Goal: Navigation & Orientation: Find specific page/section

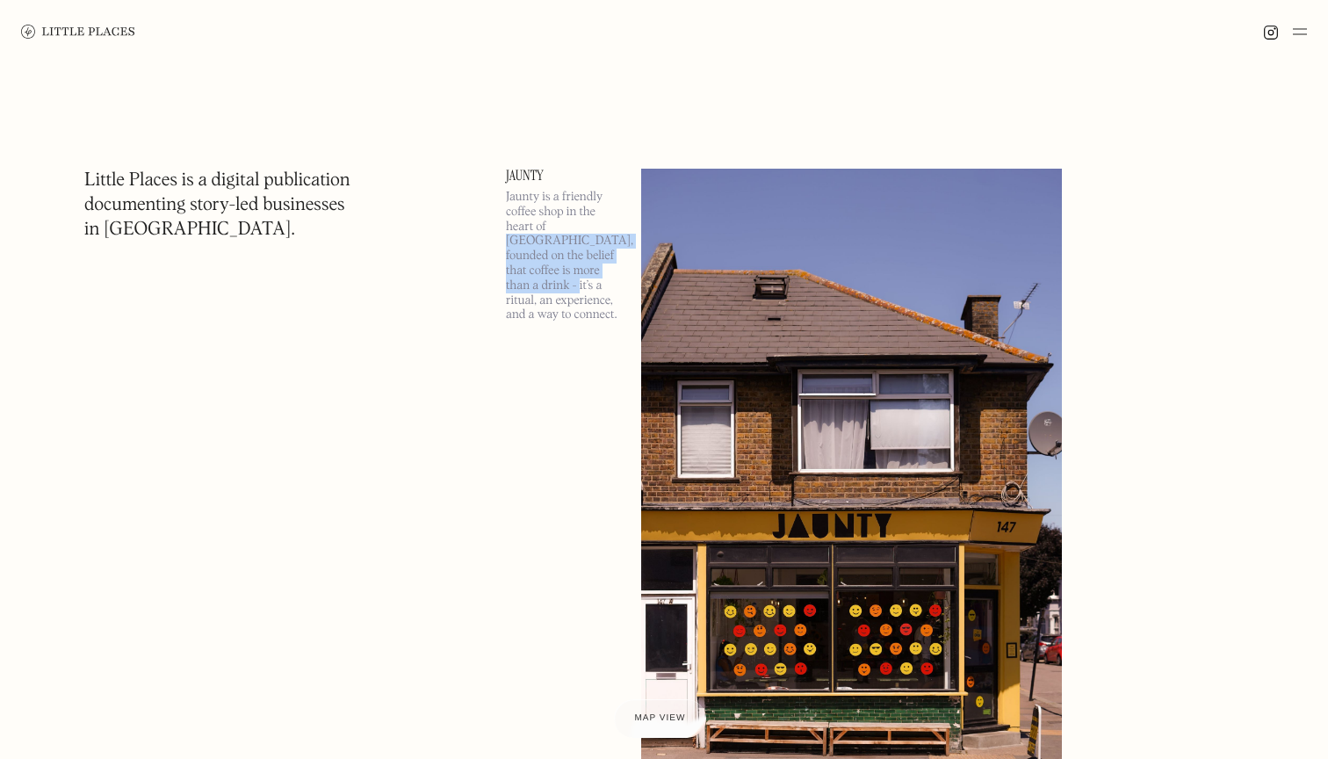
drag, startPoint x: 504, startPoint y: 234, endPoint x: 613, endPoint y: 284, distance: 119.8
click at [612, 284] on p "Jaunty is a friendly coffee shop in the heart of Walthamstow, founded on the be…" at bounding box center [563, 256] width 114 height 133
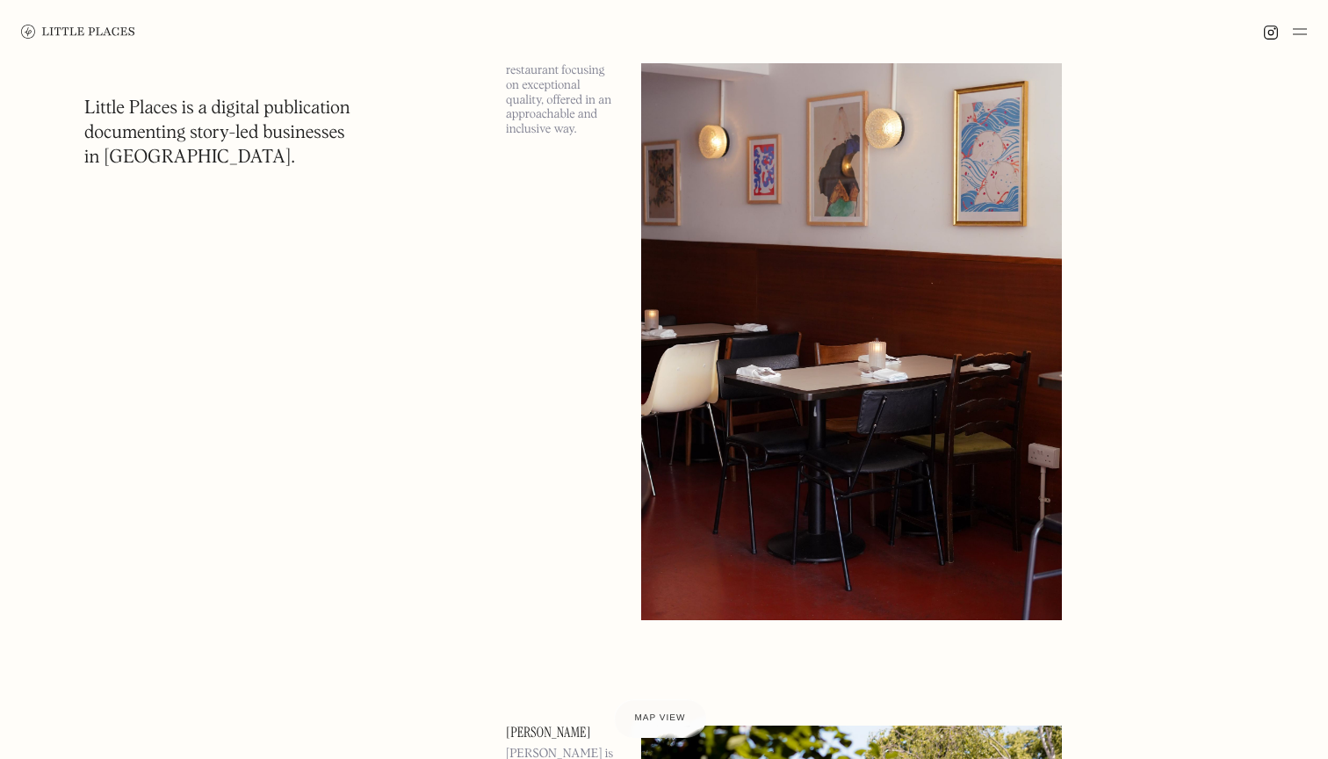
scroll to position [6509, 0]
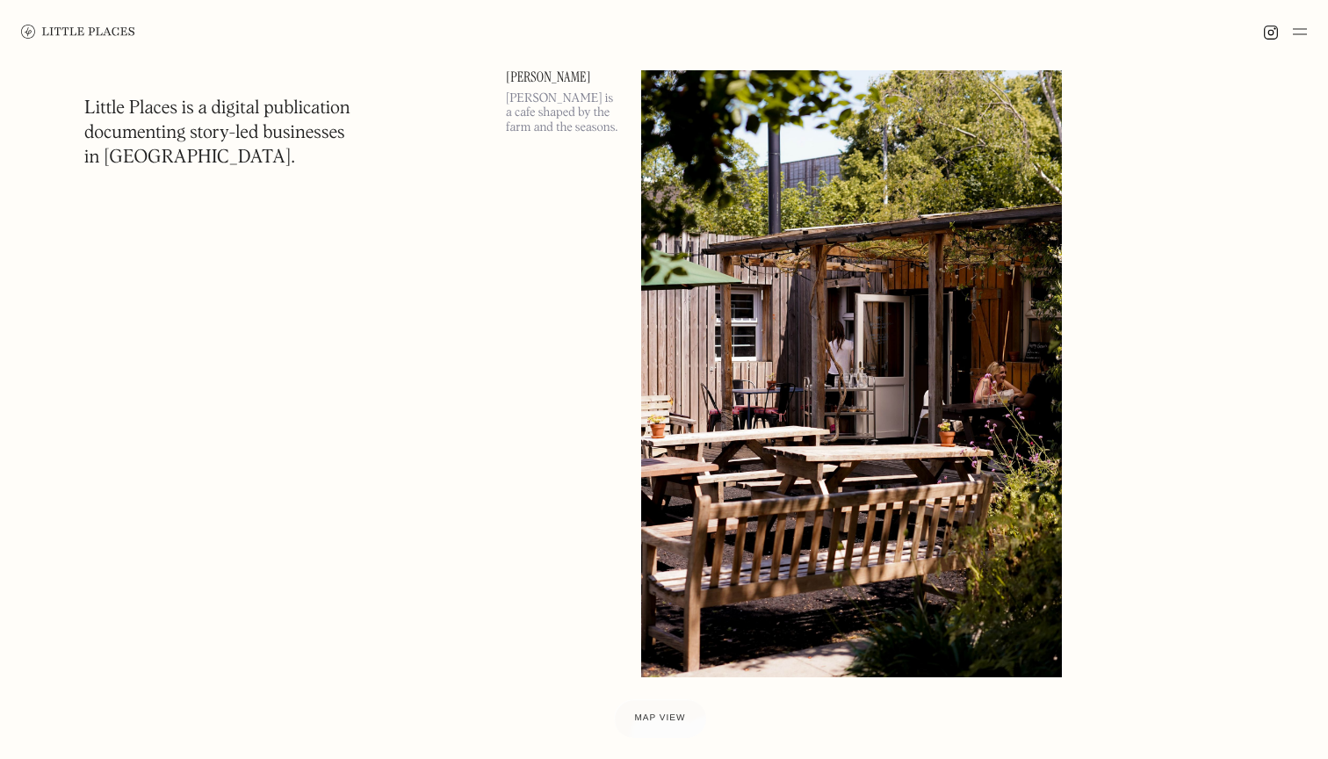
click at [1294, 25] on img at bounding box center [1299, 31] width 14 height 21
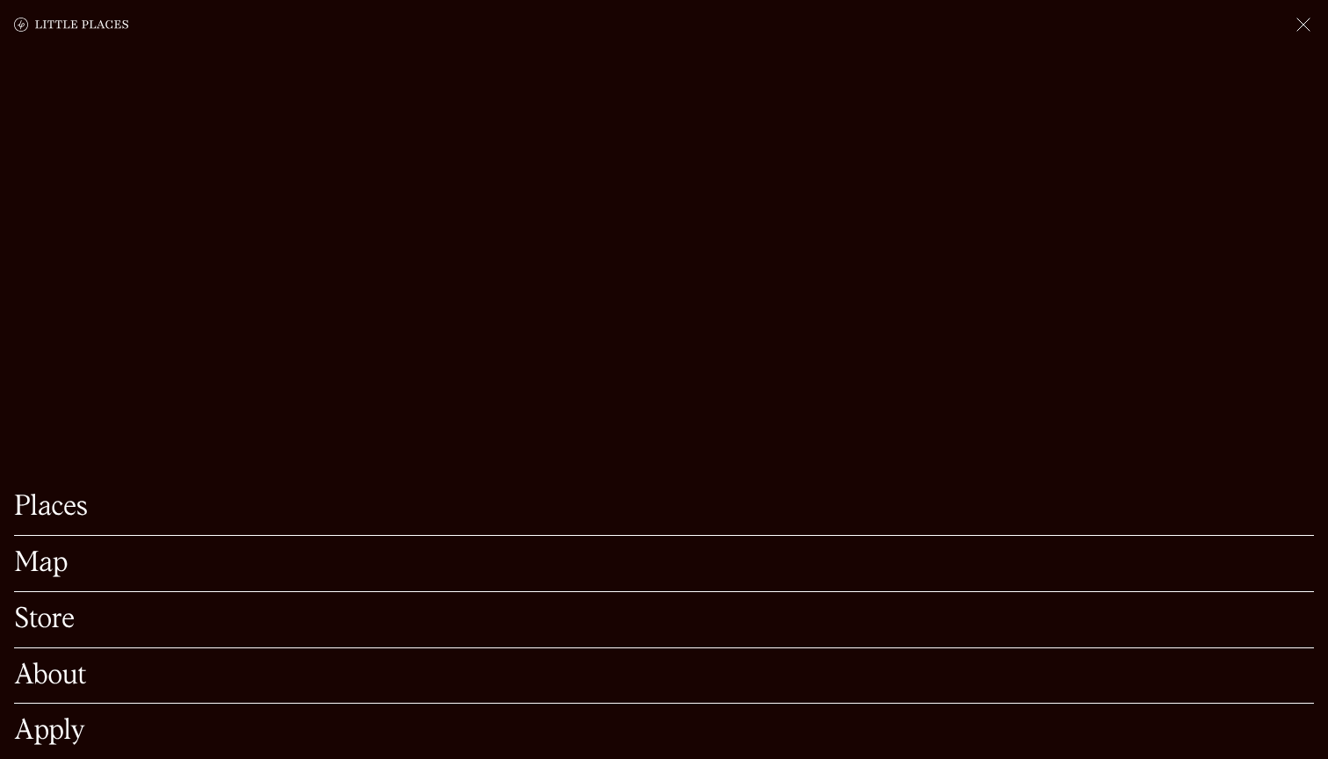
scroll to position [6179, 0]
click at [1297, 24] on img at bounding box center [1302, 24] width 21 height 21
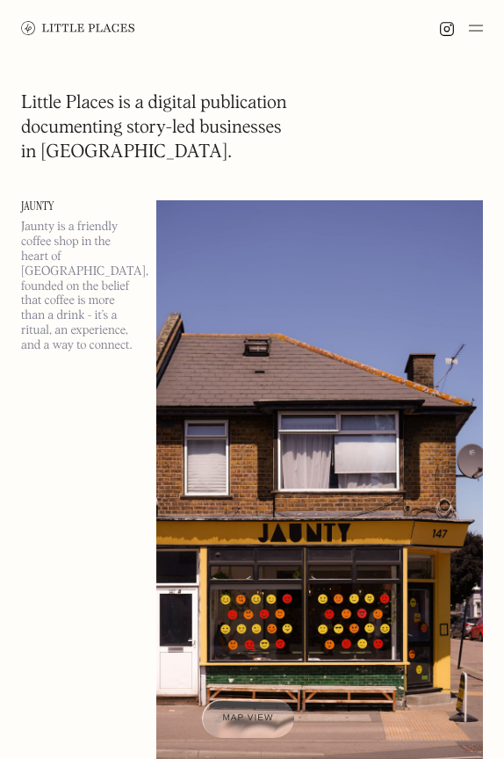
click at [484, 24] on div at bounding box center [252, 28] width 504 height 56
click at [473, 24] on img at bounding box center [476, 28] width 14 height 21
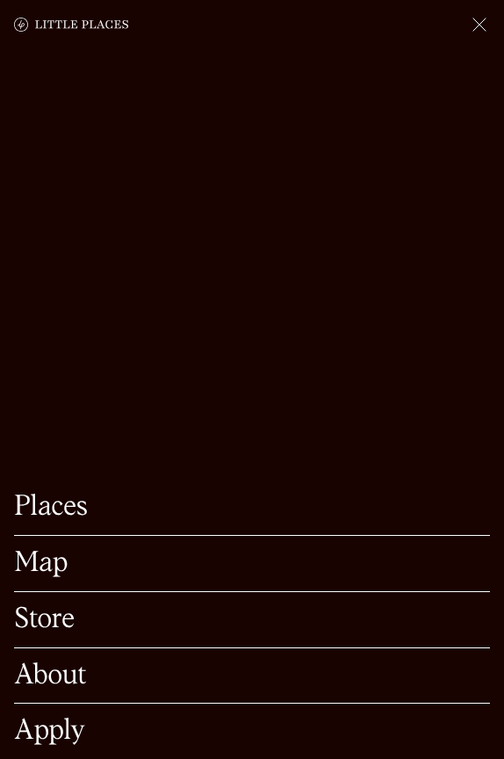
click at [46, 567] on link "Map" at bounding box center [252, 563] width 476 height 27
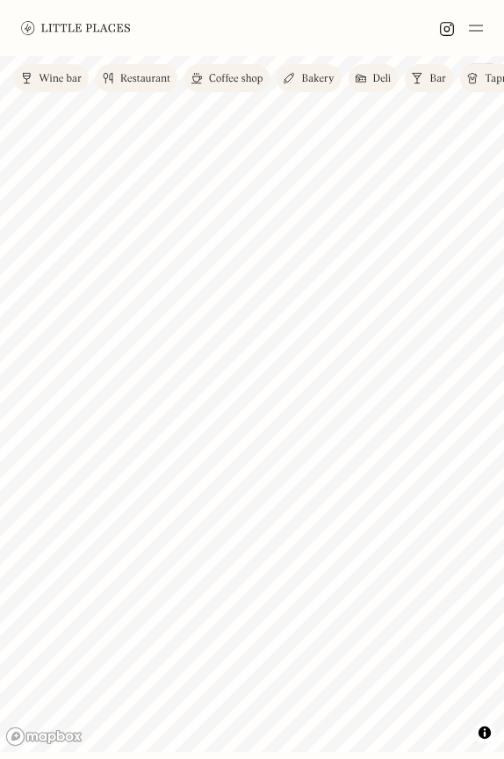
click at [73, 74] on div "Wine bar" at bounding box center [60, 79] width 43 height 11
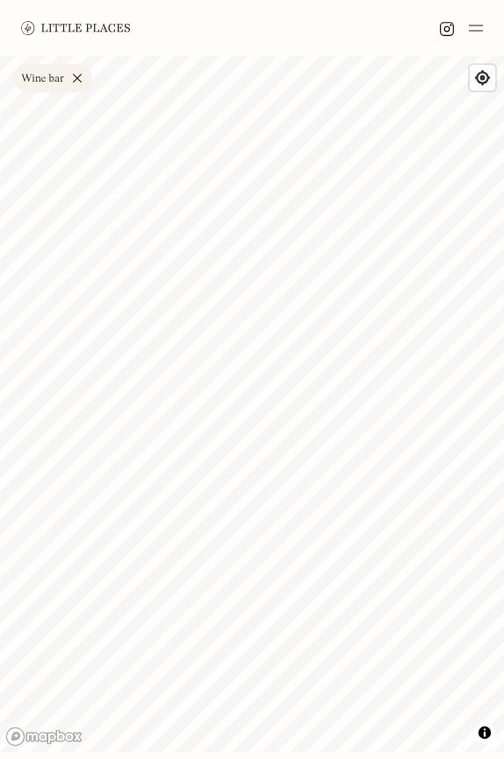
click at [61, 29] on img at bounding box center [76, 27] width 110 height 13
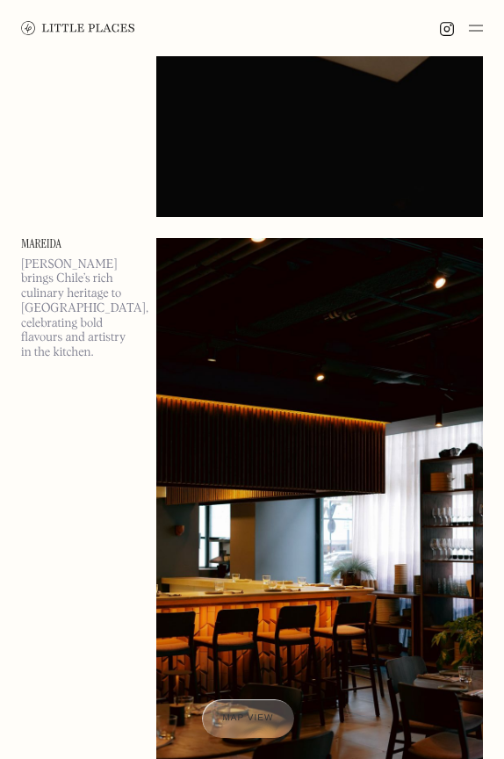
click at [78, 427] on div "Mareida Mareida brings Chile’s rich culinary heritage to London, celebrating bo…" at bounding box center [78, 528] width 114 height 580
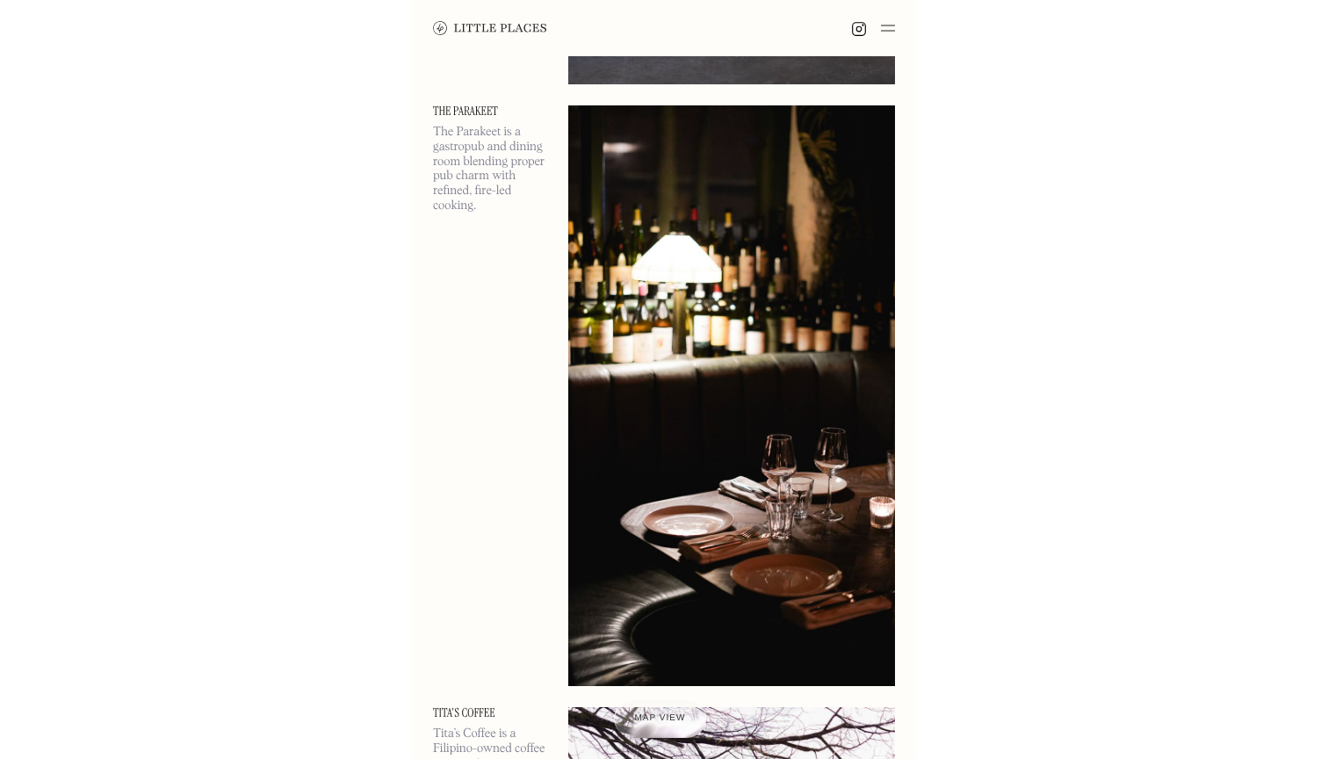
scroll to position [13459, 0]
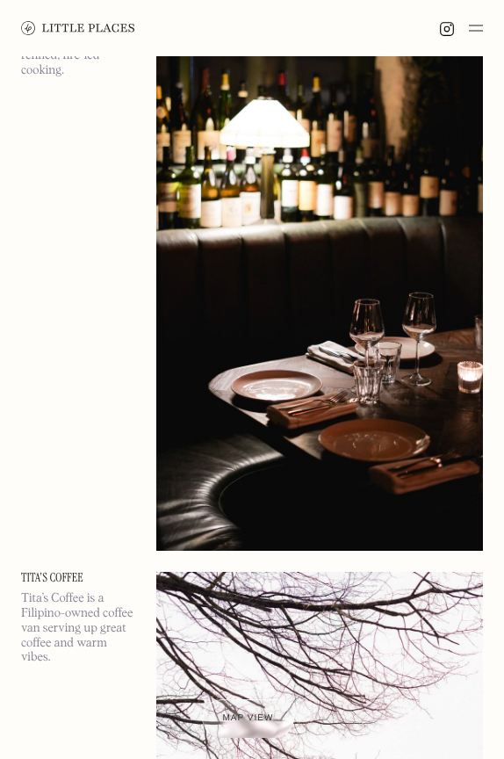
click at [467, 27] on div at bounding box center [461, 28] width 44 height 18
click at [477, 27] on img at bounding box center [476, 28] width 14 height 21
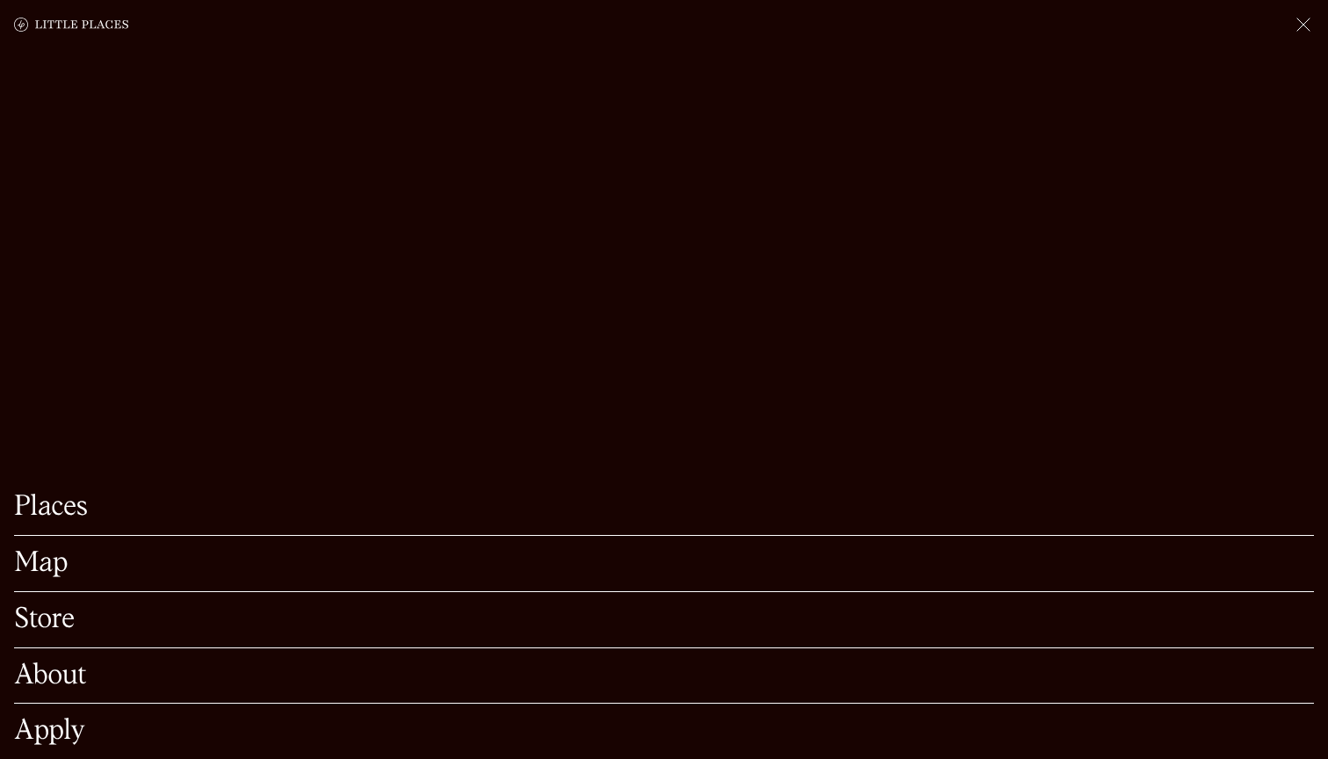
click at [51, 499] on link "Places" at bounding box center [664, 506] width 1300 height 27
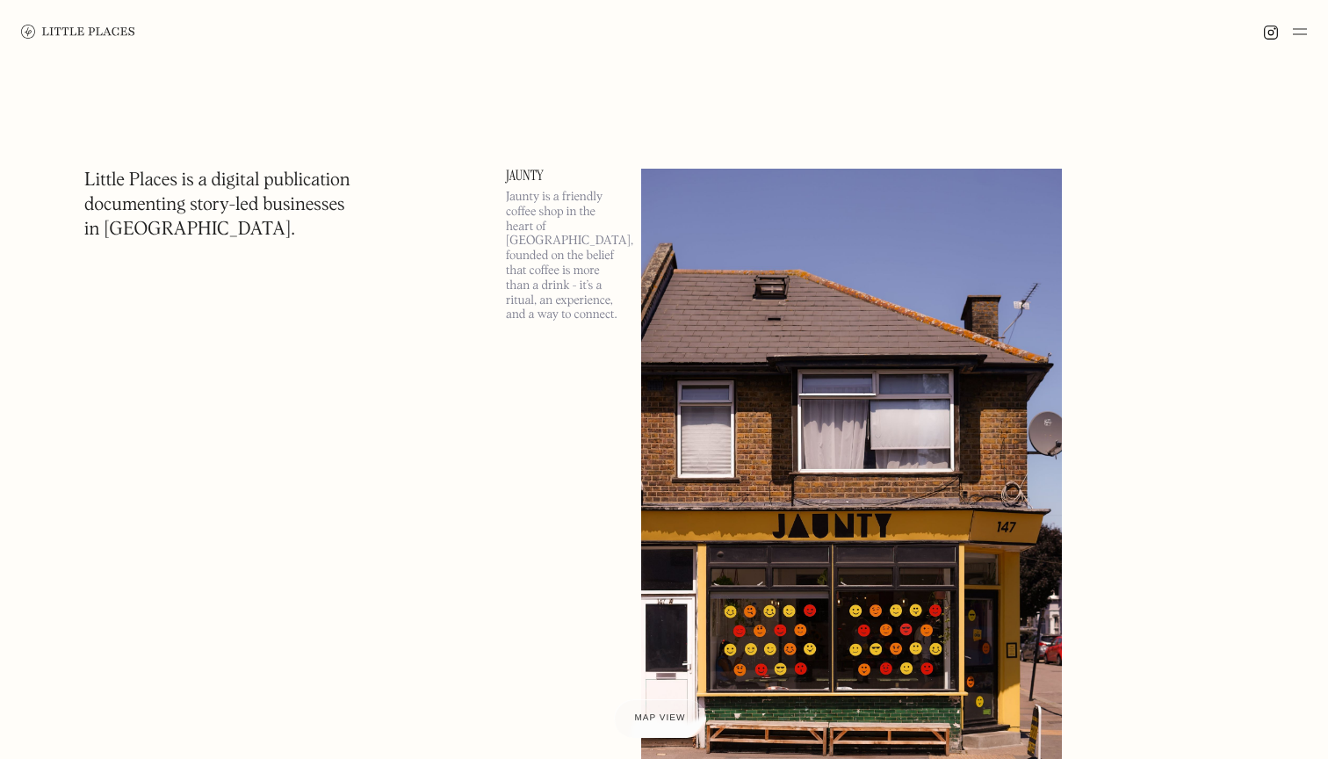
click at [1301, 35] on img at bounding box center [1299, 31] width 14 height 21
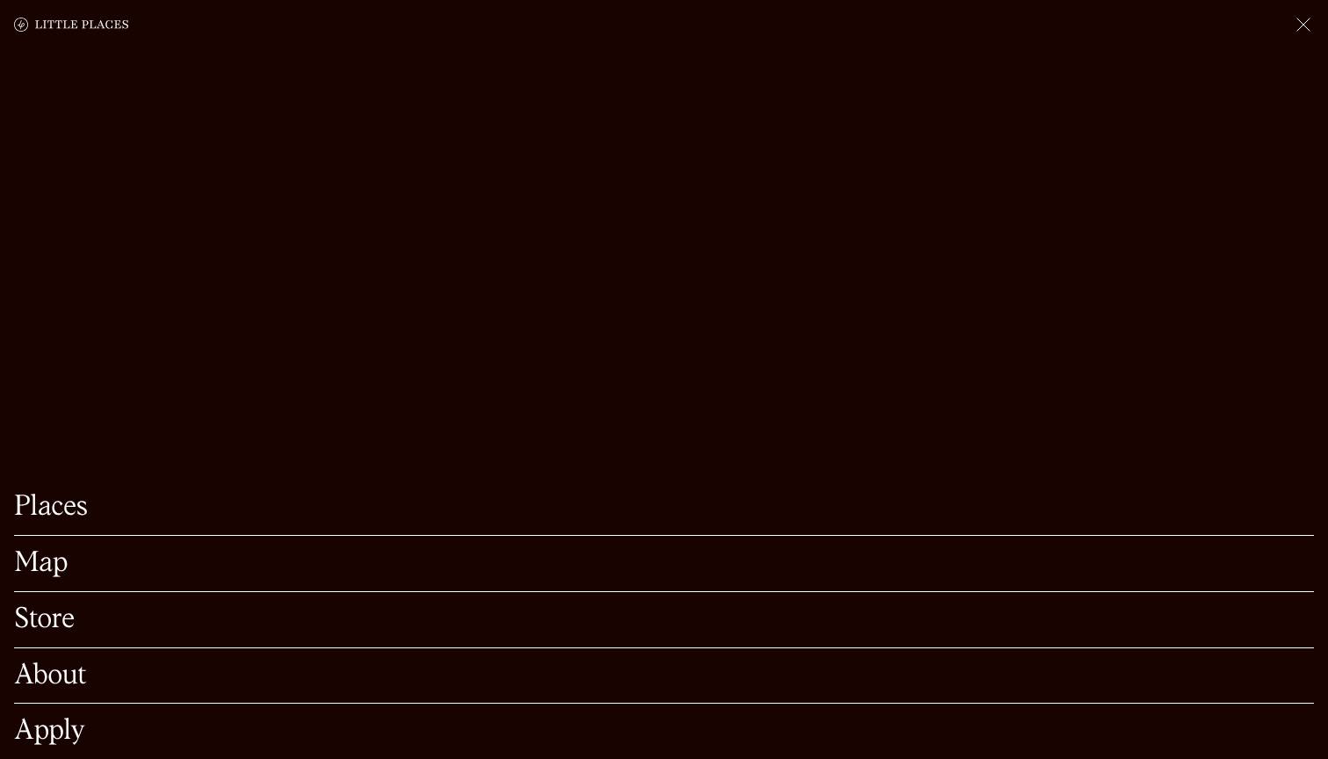
click at [50, 567] on link "Map" at bounding box center [664, 563] width 1300 height 27
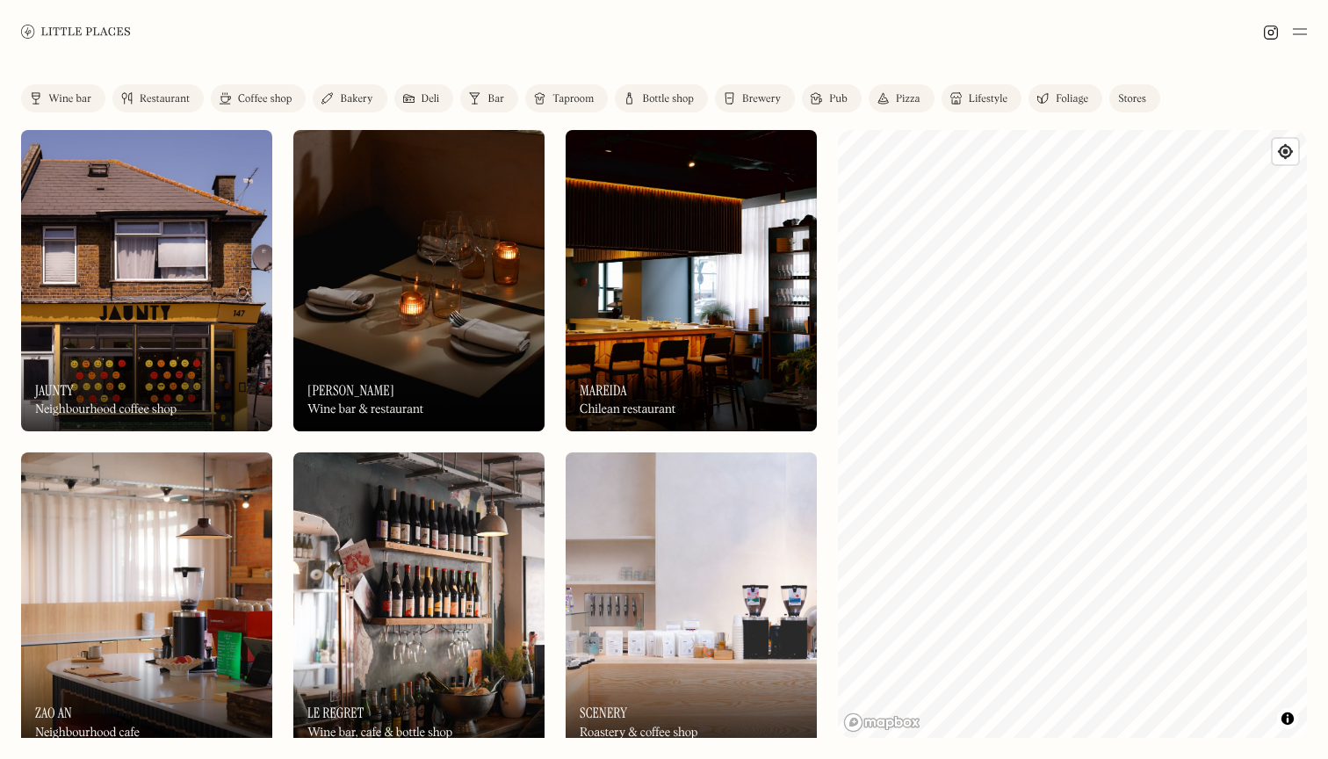
click at [169, 96] on div "Restaurant" at bounding box center [165, 99] width 50 height 11
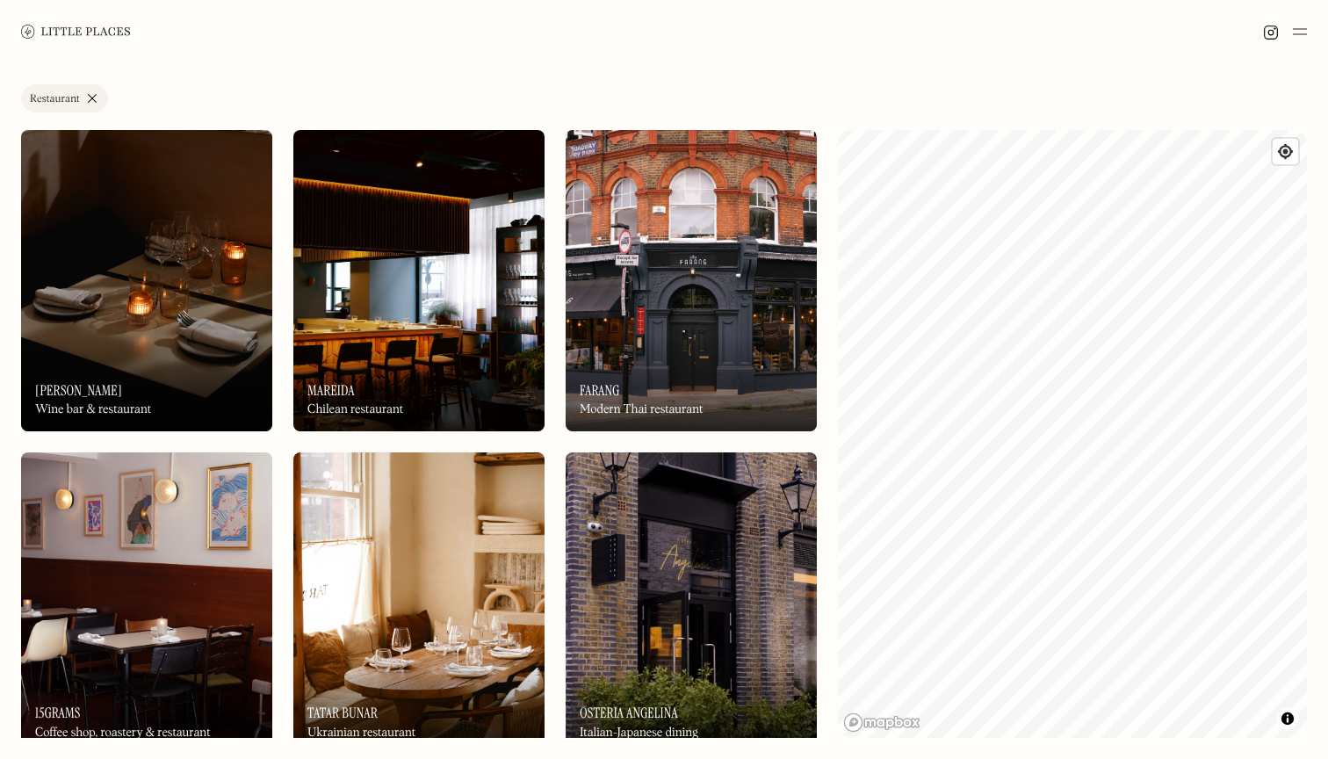
click at [499, 105] on div "Label Restaurant Wine bar Restaurant Coffee shop Bakery Deli Bar Taproom Bottle…" at bounding box center [663, 101] width 1285 height 35
